Goal: Task Accomplishment & Management: Manage account settings

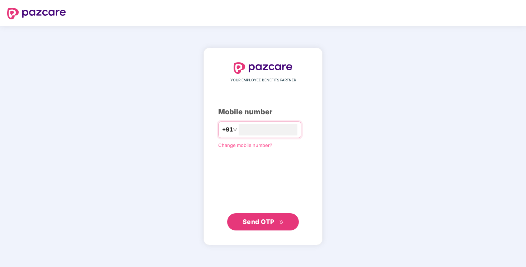
type input "**********"
click at [251, 224] on span "Send OTP" at bounding box center [259, 222] width 32 height 8
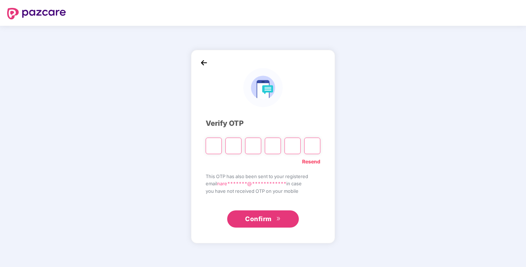
type input "*"
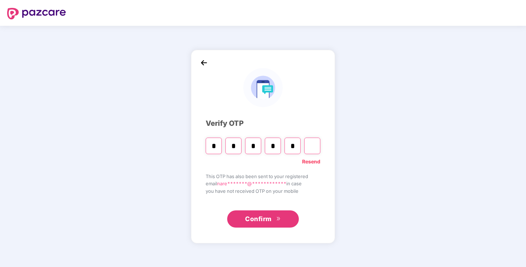
type input "*"
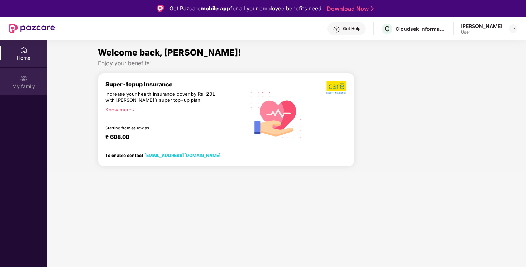
click at [20, 82] on div "My family" at bounding box center [23, 81] width 47 height 27
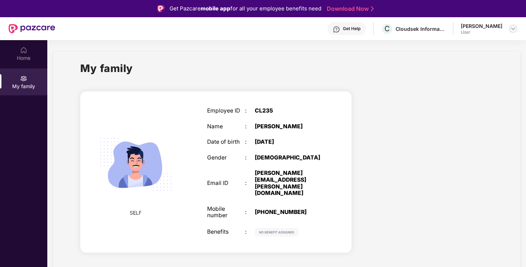
click at [513, 30] on img at bounding box center [513, 29] width 6 height 6
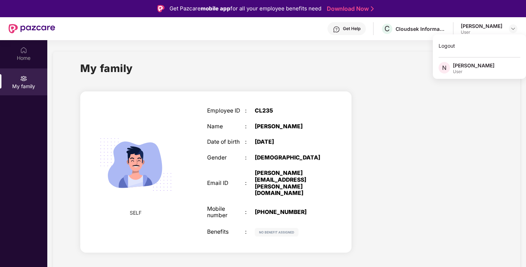
click at [390, 114] on div at bounding box center [427, 173] width 141 height 176
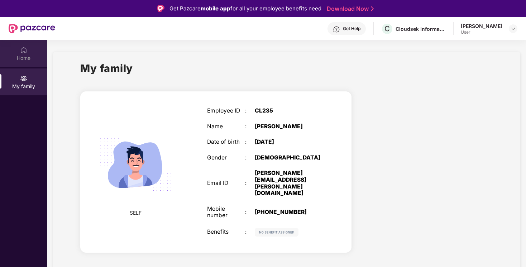
click at [36, 56] on div "Home" at bounding box center [23, 57] width 47 height 7
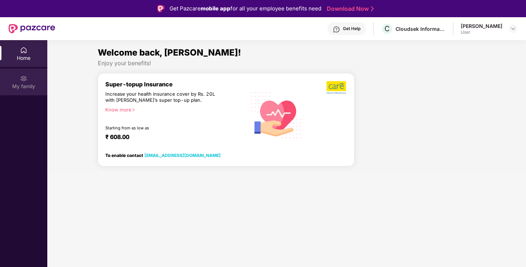
click at [21, 94] on div "My family" at bounding box center [23, 81] width 47 height 27
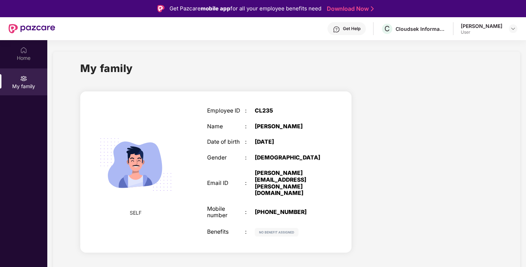
click at [117, 65] on h1 "My family" at bounding box center [106, 68] width 53 height 16
click at [92, 69] on h1 "My family" at bounding box center [106, 68] width 53 height 16
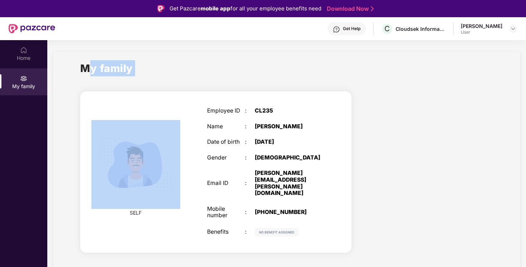
click at [172, 68] on div "My family" at bounding box center [286, 72] width 413 height 25
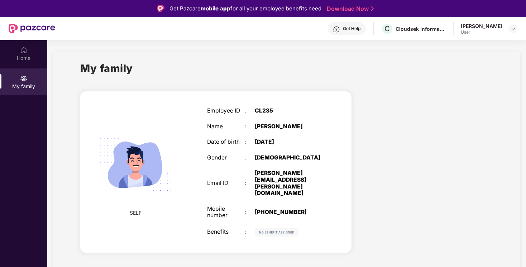
click at [121, 66] on h1 "My family" at bounding box center [106, 68] width 53 height 16
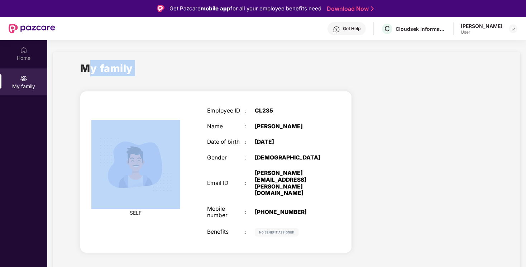
click at [153, 66] on div "My family" at bounding box center [286, 72] width 413 height 25
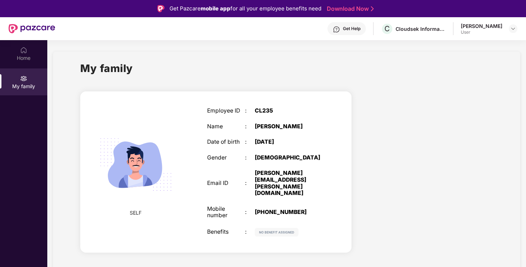
click at [125, 70] on h1 "My family" at bounding box center [106, 68] width 53 height 16
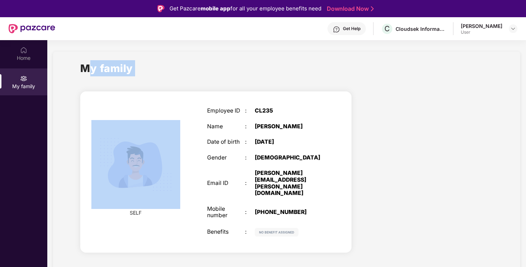
click at [167, 69] on div "My family" at bounding box center [286, 72] width 413 height 25
